Goal: Transaction & Acquisition: Purchase product/service

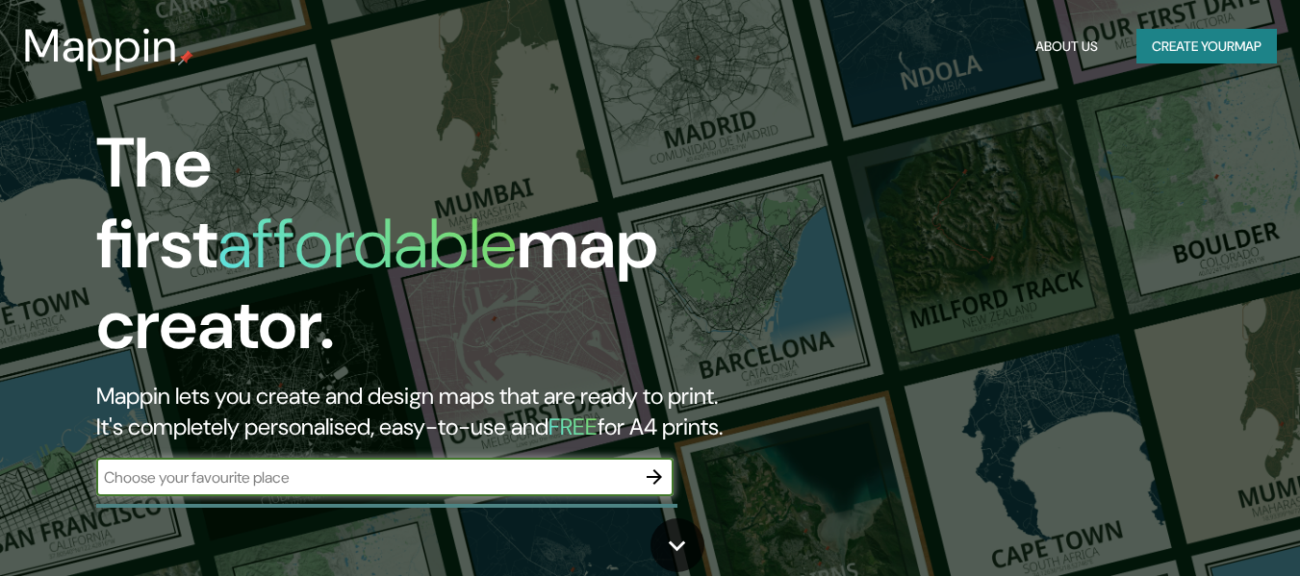
click at [451, 467] on input "text" at bounding box center [365, 478] width 539 height 22
type input "arequipa"
click at [656, 466] on icon "button" at bounding box center [654, 477] width 23 height 23
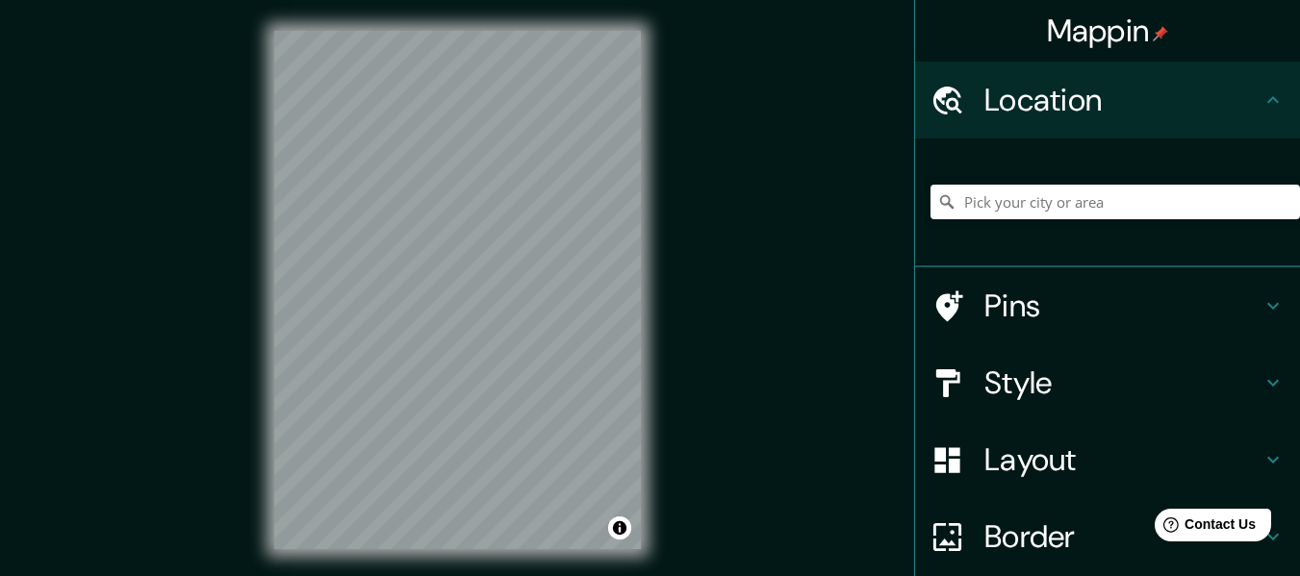
click at [1045, 305] on h4 "Pins" at bounding box center [1122, 306] width 277 height 38
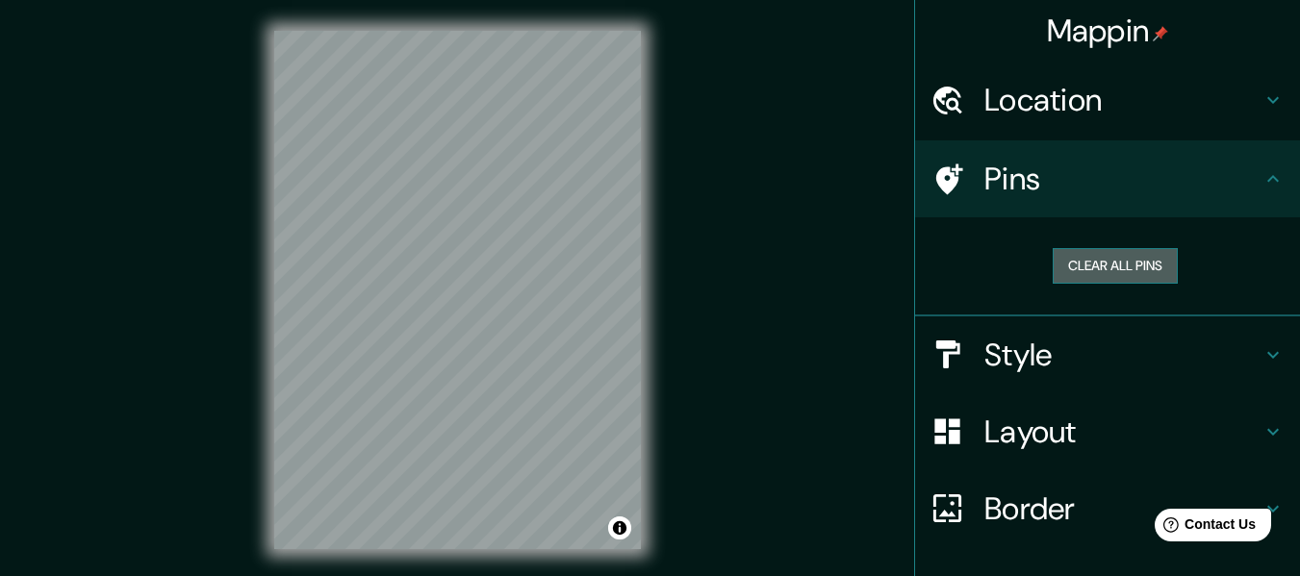
click at [1086, 268] on button "Clear all pins" at bounding box center [1115, 266] width 125 height 36
click at [1069, 92] on h4 "Location" at bounding box center [1122, 100] width 277 height 38
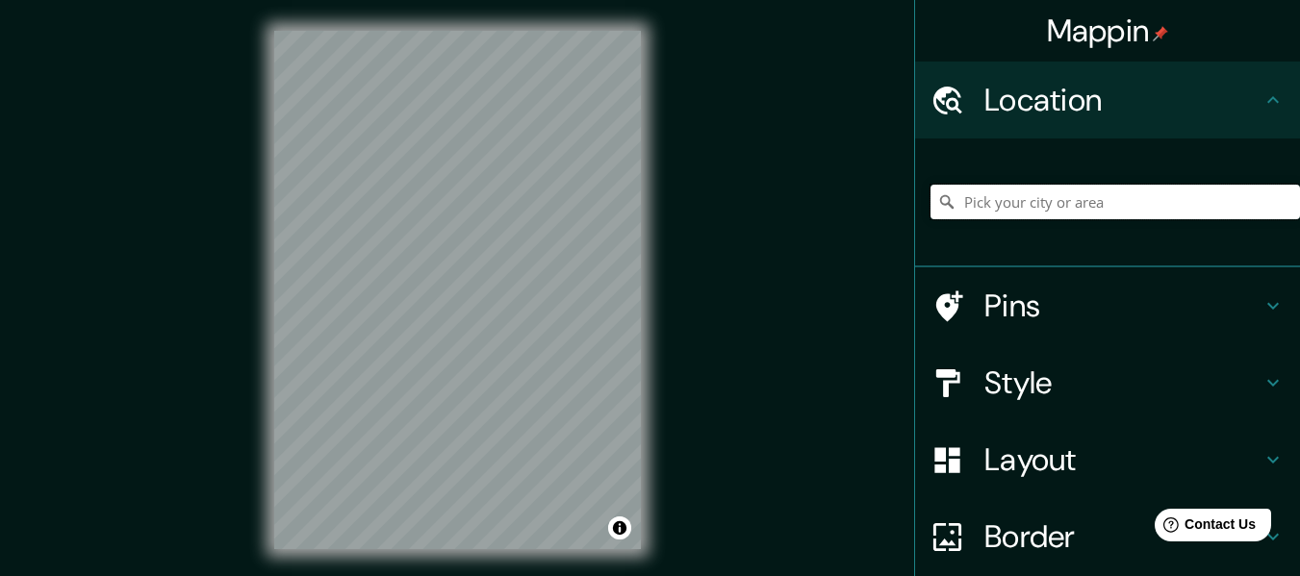
click at [1050, 198] on input "Pick your city or area" at bounding box center [1116, 202] width 370 height 35
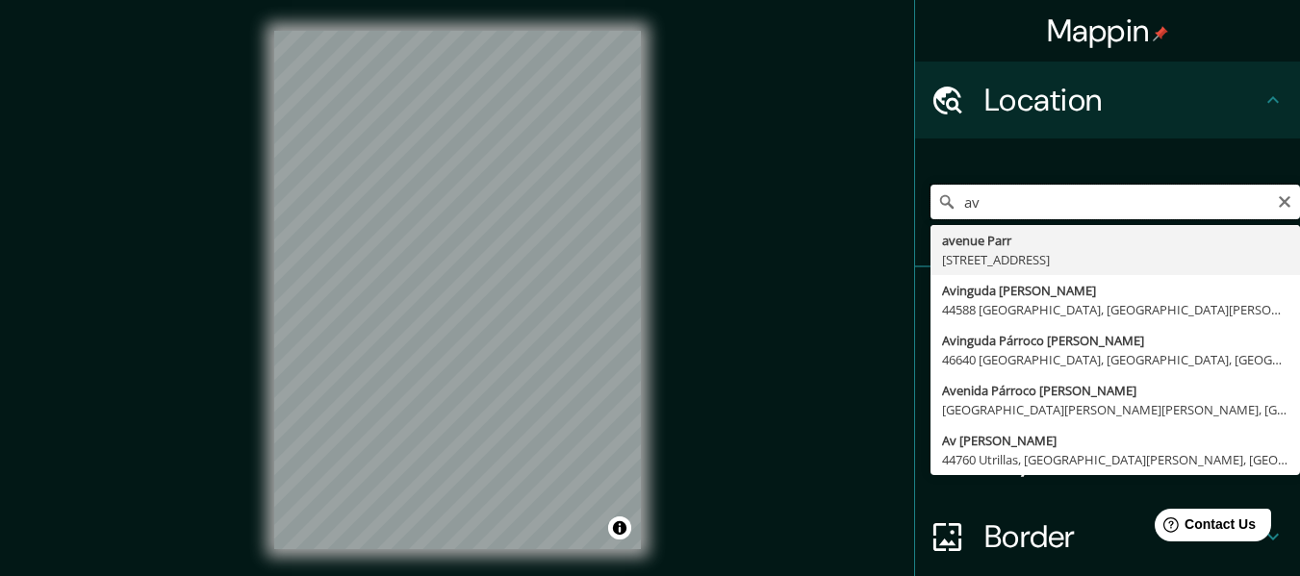
type input "a"
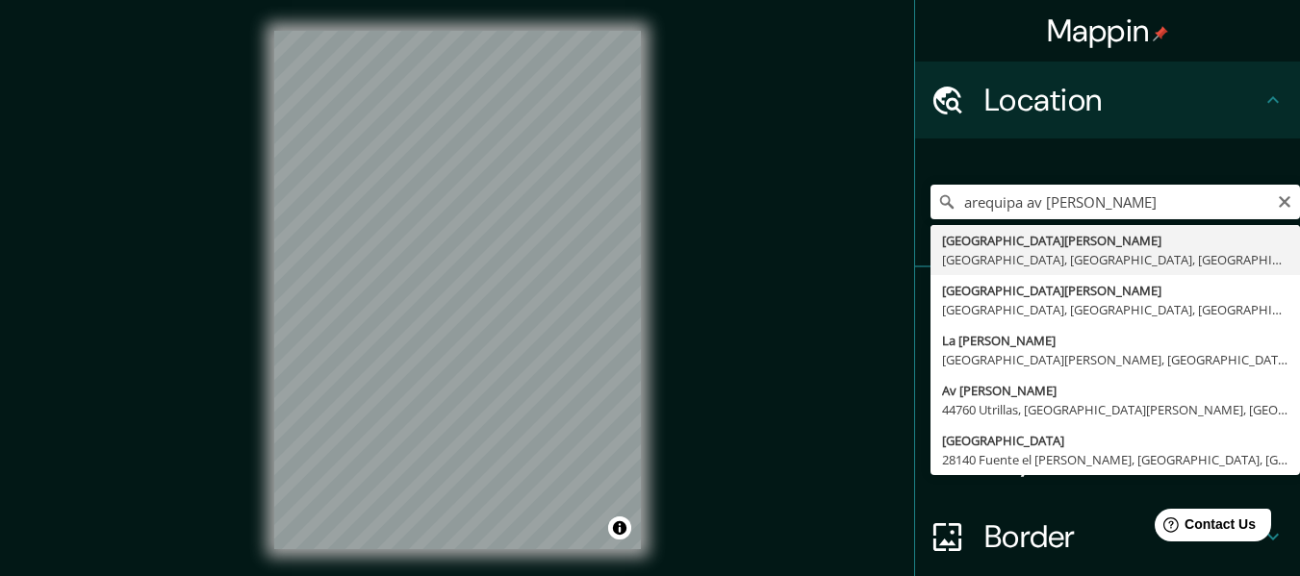
type input "Avenida Parra, Arequipa, Departamento de Arequipa, Perú"
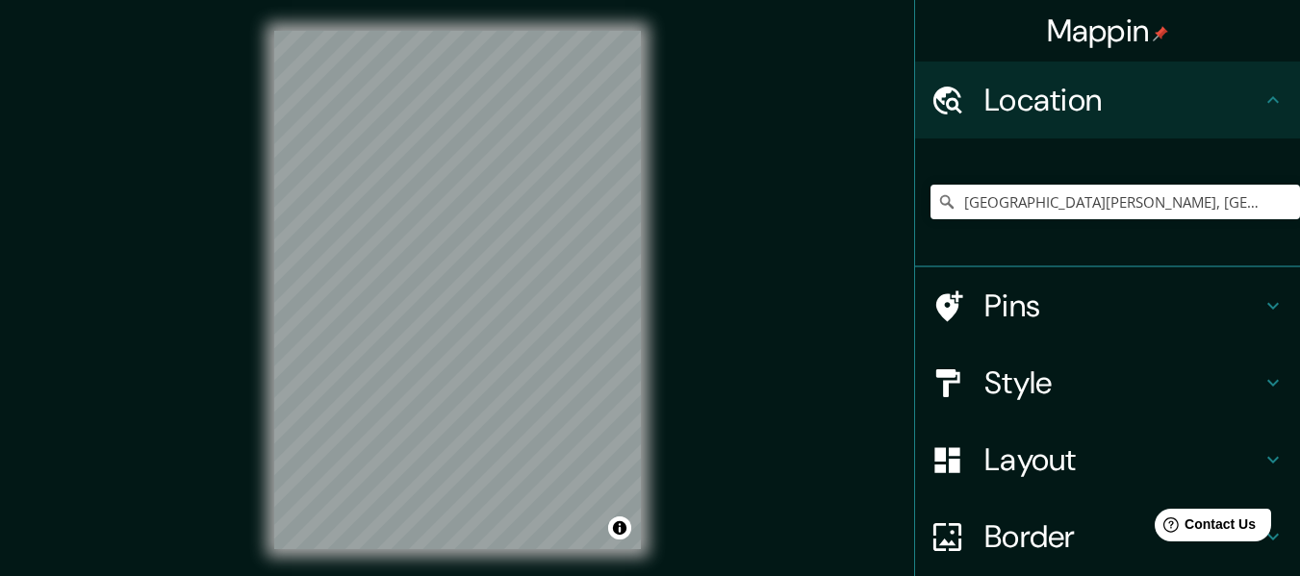
click at [1093, 393] on h4 "Style" at bounding box center [1122, 383] width 277 height 38
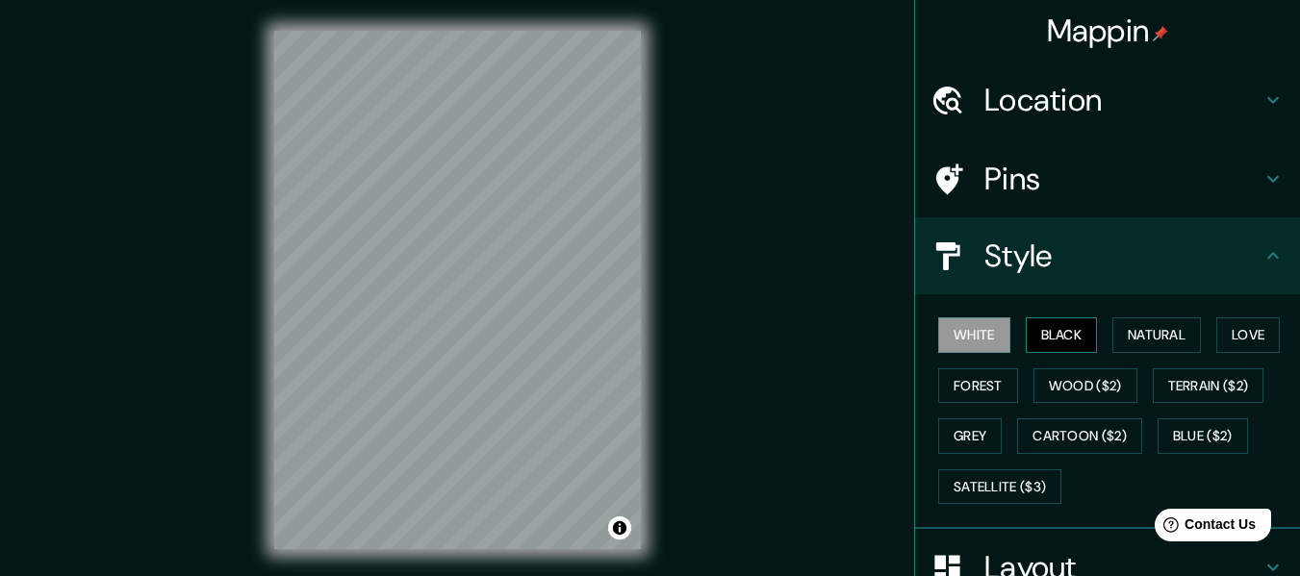
click at [1043, 341] on button "Black" at bounding box center [1062, 336] width 72 height 36
click at [271, 333] on div "© Mapbox © OpenStreetMap Improve this map" at bounding box center [457, 290] width 428 height 580
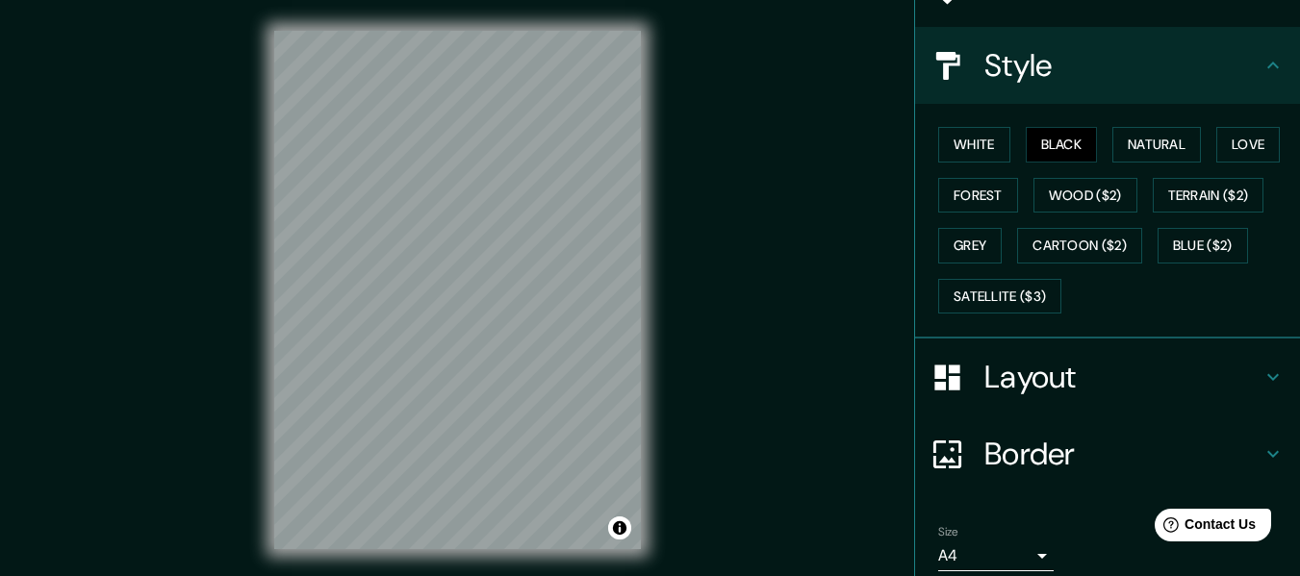
scroll to position [268, 0]
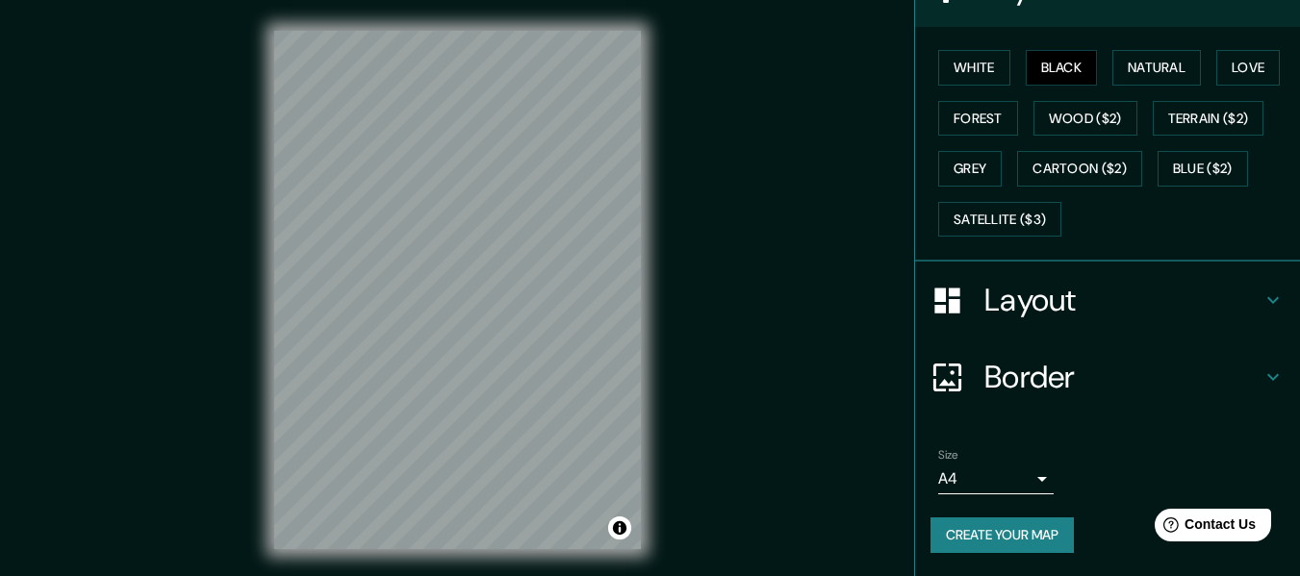
click at [994, 525] on button "Create your map" at bounding box center [1002, 536] width 143 height 36
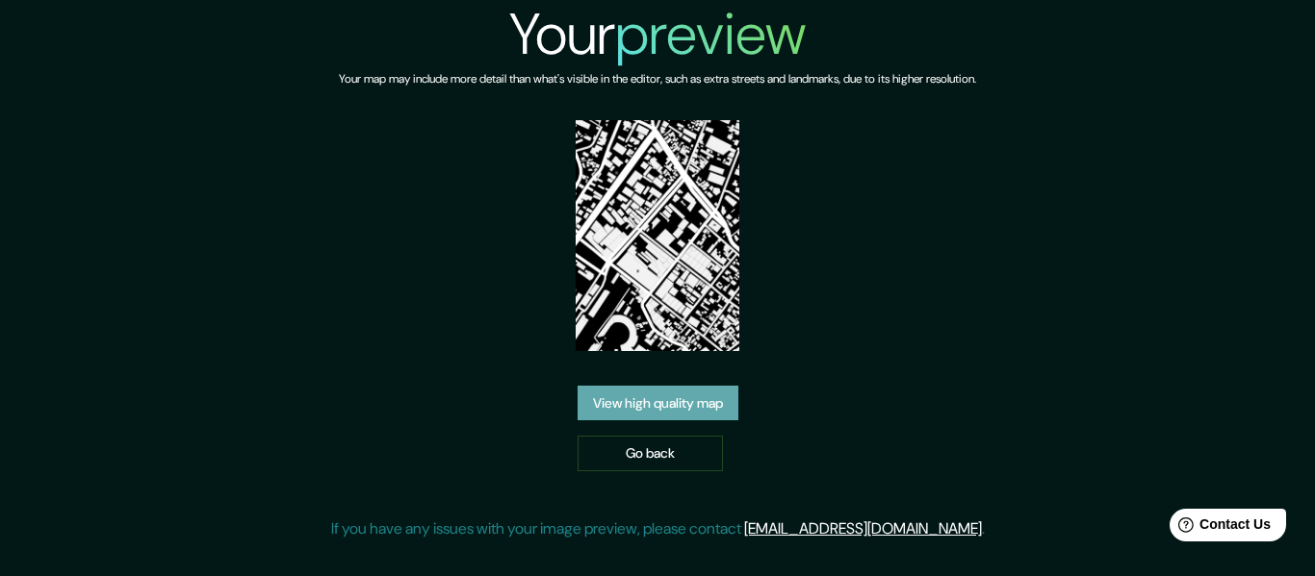
click at [676, 405] on link "View high quality map" at bounding box center [657, 404] width 161 height 36
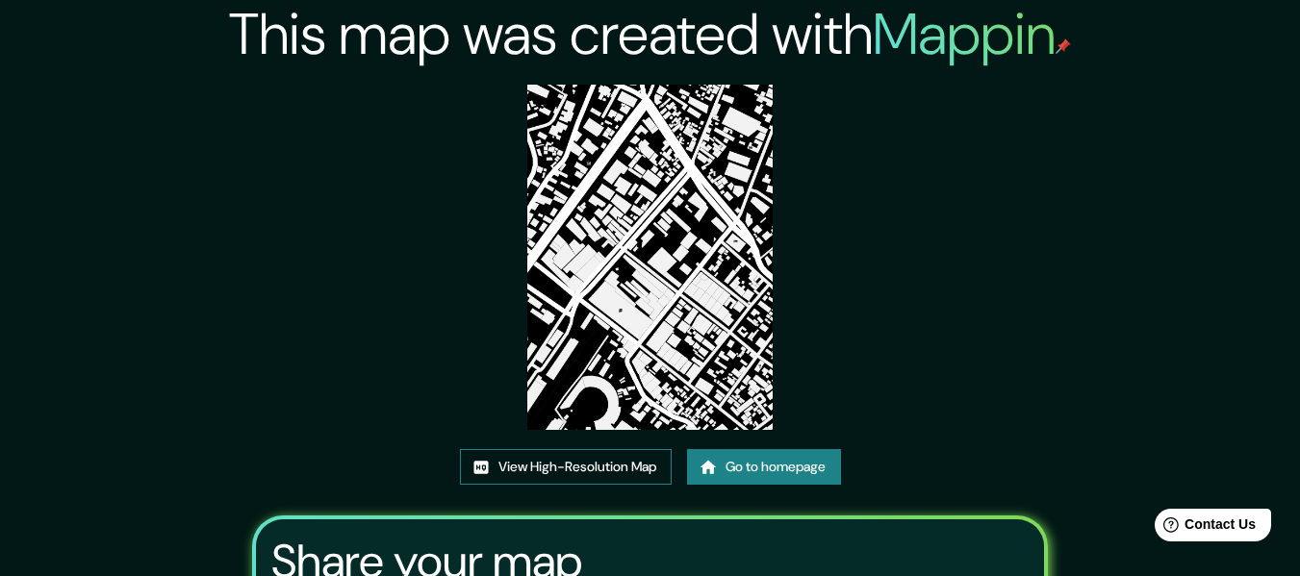
click at [577, 456] on link "View High-Resolution Map" at bounding box center [566, 467] width 212 height 36
click at [826, 462] on link "Go to homepage" at bounding box center [764, 467] width 154 height 36
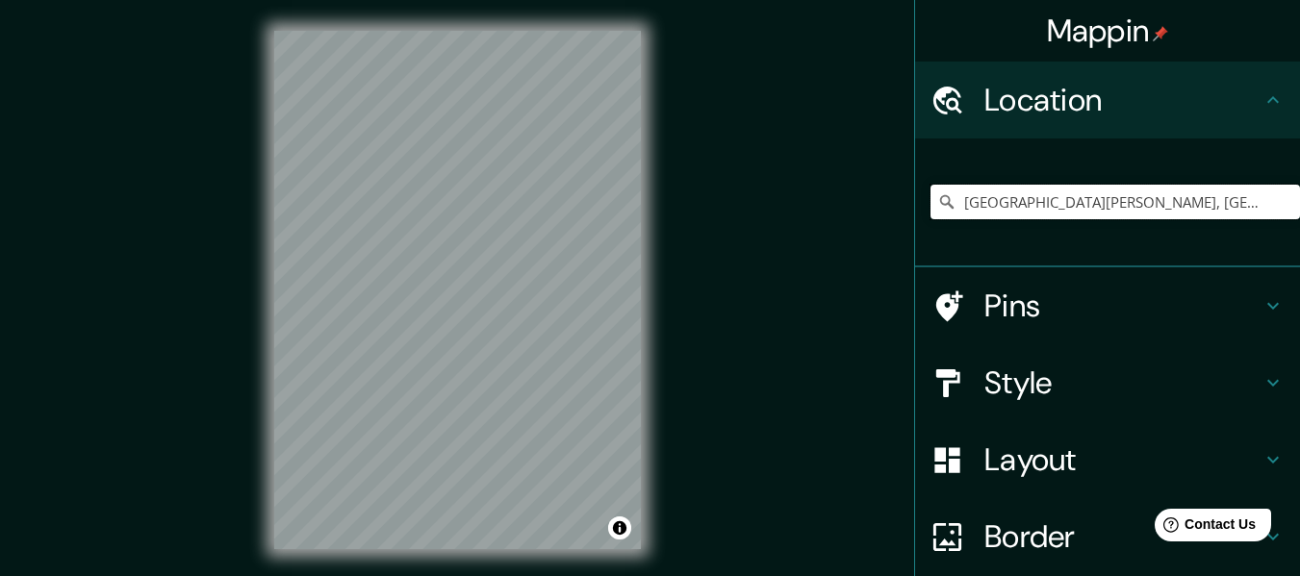
click at [1248, 193] on input "Avenida Parra, Arequipa, Departamento de Arequipa, Perú" at bounding box center [1116, 202] width 370 height 35
drag, startPoint x: 949, startPoint y: 199, endPoint x: 1281, endPoint y: 208, distance: 332.1
click at [1282, 207] on div "Avenida Parra, Arequipa, Departamento de Arequipa, Perú" at bounding box center [1116, 202] width 370 height 35
drag, startPoint x: 1250, startPoint y: 204, endPoint x: 814, endPoint y: 194, distance: 436.0
click at [814, 194] on div "Mappin Location Avenida Parra, Arequipa, Departamento de Arequipa, Perú Pins St…" at bounding box center [650, 305] width 1300 height 611
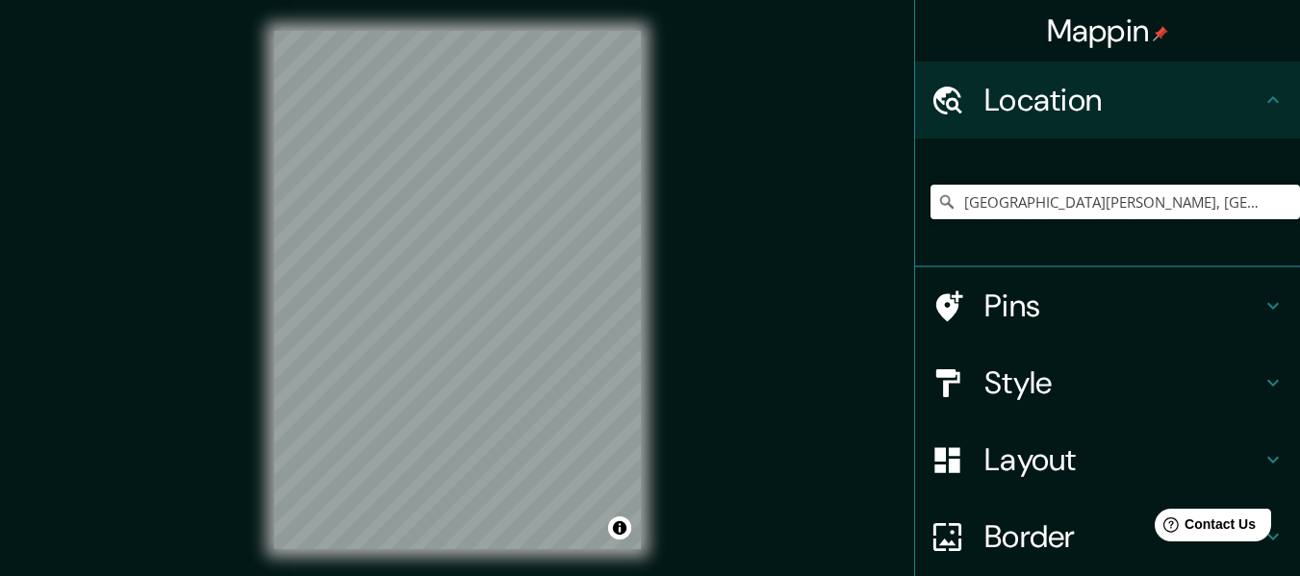
click at [956, 194] on input "Avenida Parra, Arequipa, Departamento de Arequipa, Perú" at bounding box center [1116, 202] width 370 height 35
click at [945, 205] on input "Avenida Parra, Arequipa, Departamento de Arequipa, Perú" at bounding box center [1116, 202] width 370 height 35
drag, startPoint x: 949, startPoint y: 203, endPoint x: 1304, endPoint y: 198, distance: 355.1
click at [1299, 198] on html "Mappin Location Avenida Parra, Arequipa, Departamento de Arequipa, Perú Pins St…" at bounding box center [650, 288] width 1300 height 576
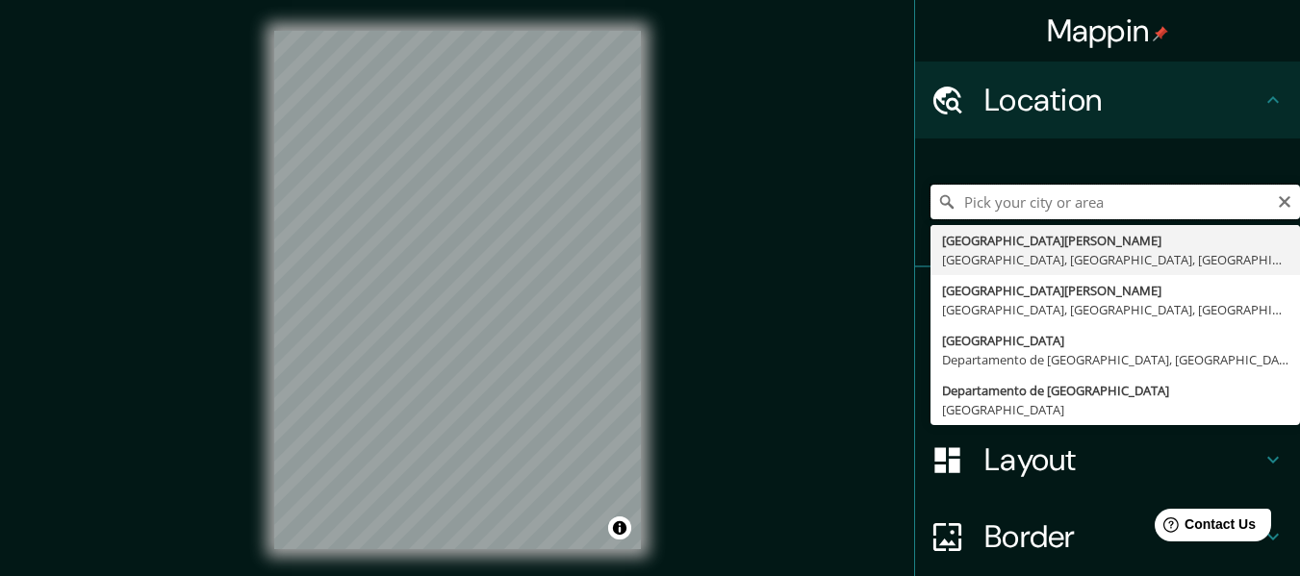
scroll to position [0, 0]
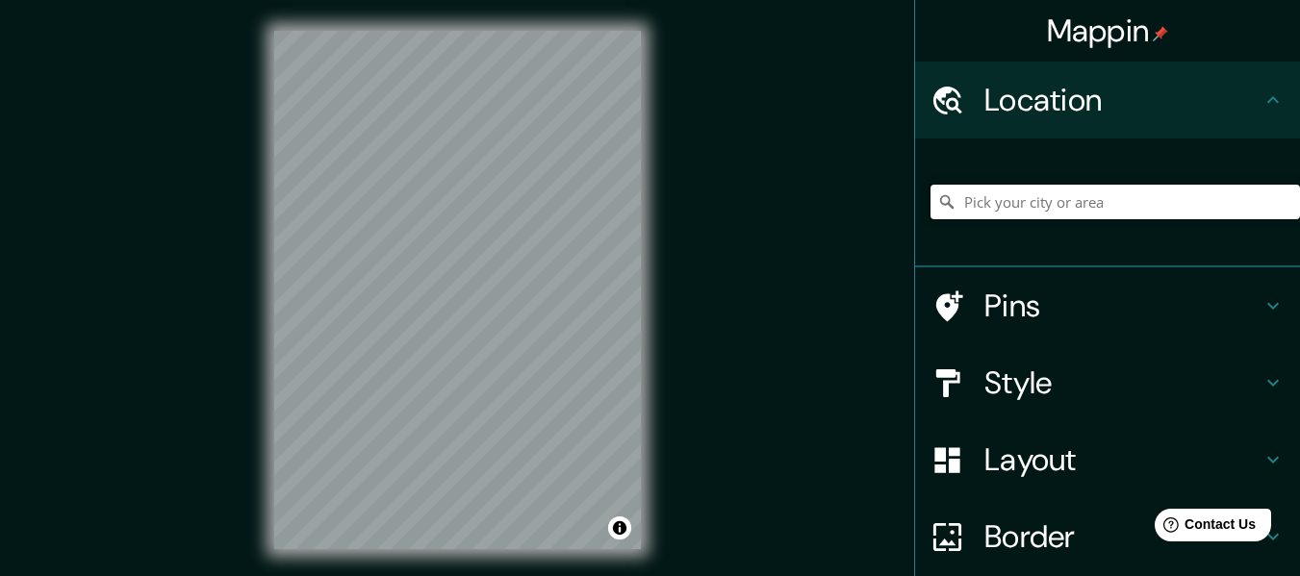
paste input "Avenida Parra, Arequipa, Departamento de Arequipa, Perú"
type input "Avenida Parra, Arequipa, Departamento de Arequipa, Perú"
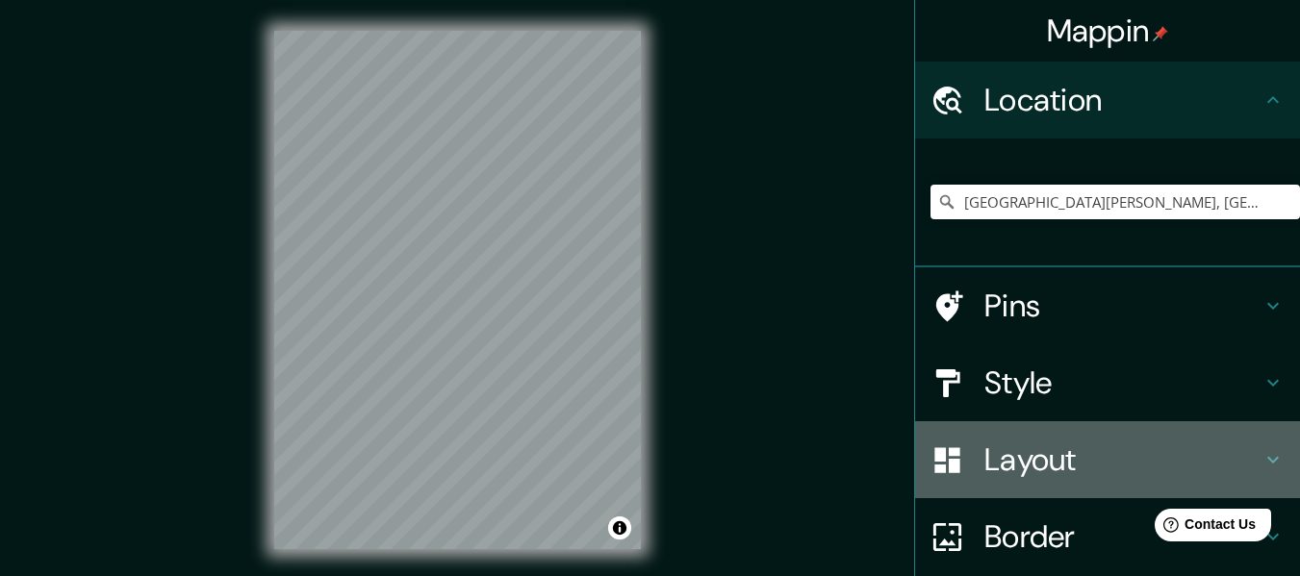
click at [1046, 455] on h4 "Layout" at bounding box center [1122, 460] width 277 height 38
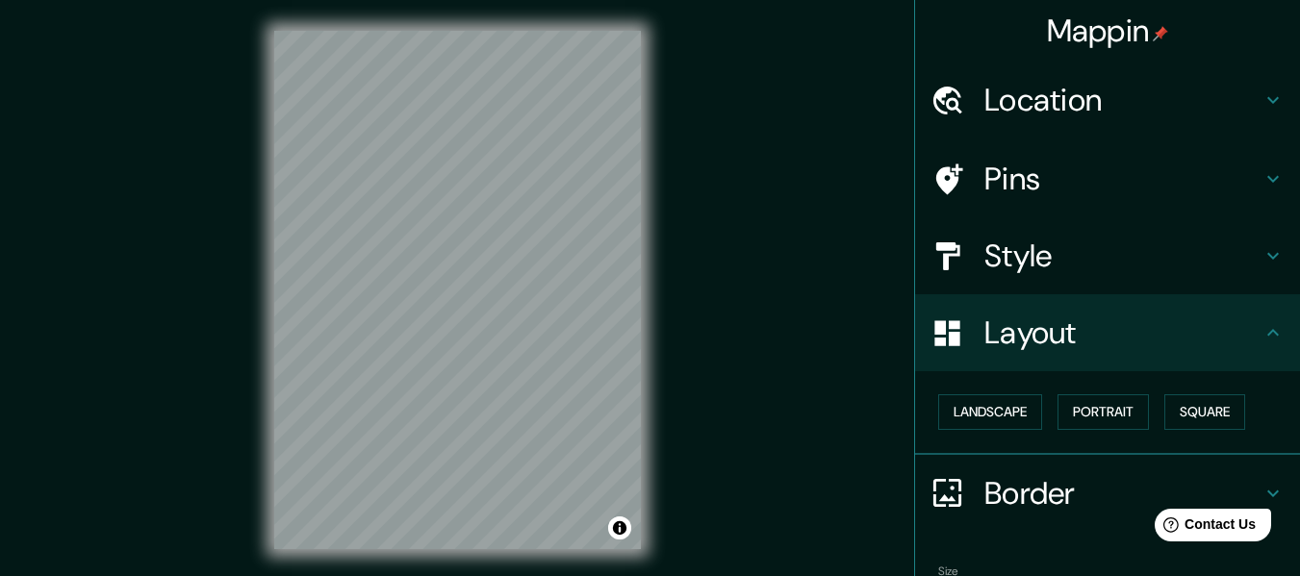
click at [1019, 211] on div "Pins" at bounding box center [1107, 178] width 385 height 77
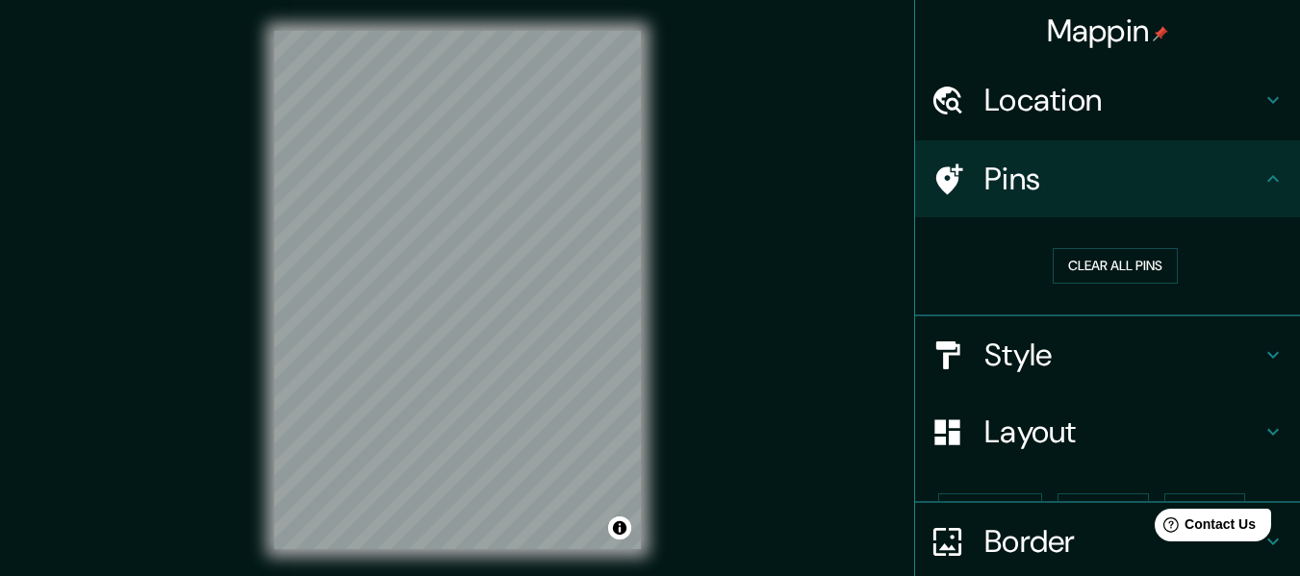
drag, startPoint x: 1029, startPoint y: 266, endPoint x: 1034, endPoint y: 354, distance: 88.7
click at [1029, 267] on div "Clear all pins" at bounding box center [1115, 266] width 339 height 36
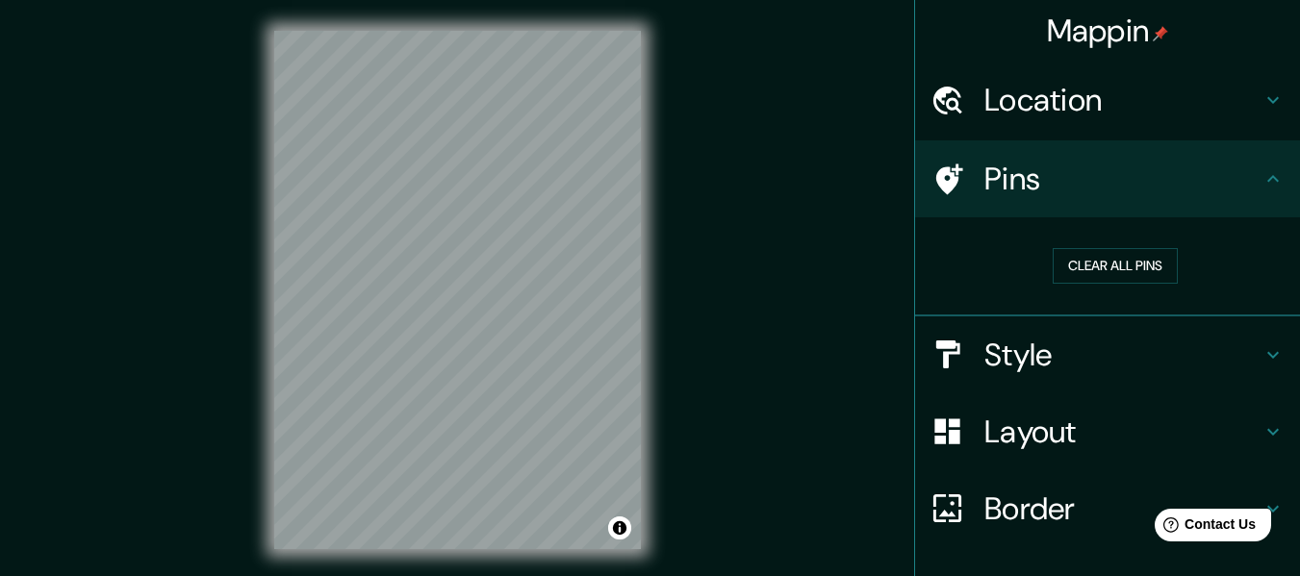
drag, startPoint x: 1032, startPoint y: 359, endPoint x: 1030, endPoint y: 371, distance: 12.7
click at [1032, 358] on h4 "Style" at bounding box center [1122, 355] width 277 height 38
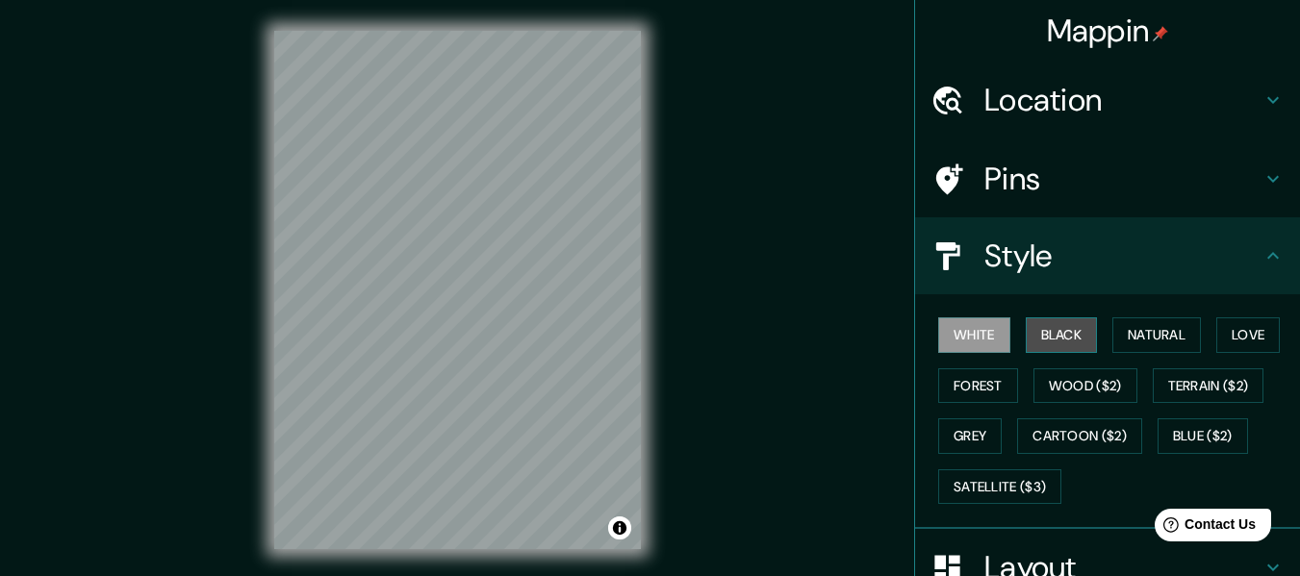
click at [1056, 334] on button "Black" at bounding box center [1062, 336] width 72 height 36
click at [669, 390] on div "© Mapbox © OpenStreetMap Improve this map" at bounding box center [457, 290] width 428 height 580
click at [674, 322] on div "Mappin Location Avenida Parra, Arequipa, Departamento de Arequipa, Perú Pins St…" at bounding box center [650, 305] width 1300 height 611
